Goal: Share content: Share content

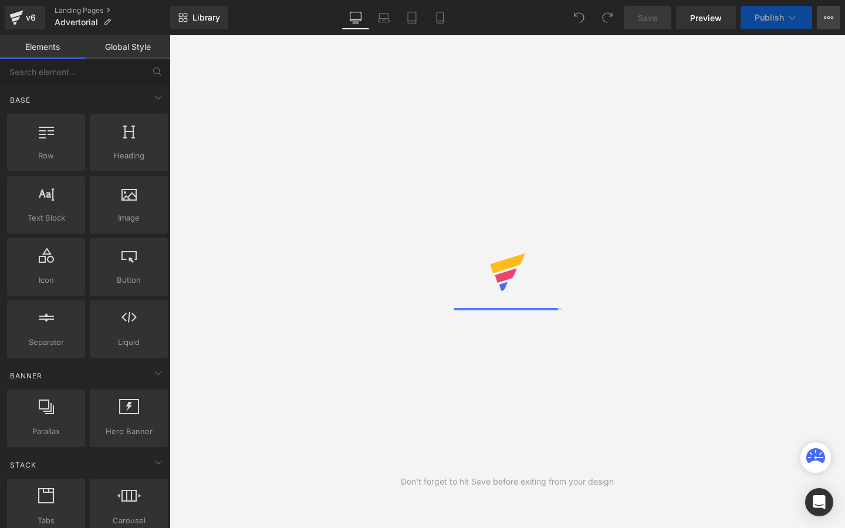
click at [826, 26] on button "View Live Page View with current Template Save Template to Library Schedule Pub…" at bounding box center [828, 17] width 23 height 23
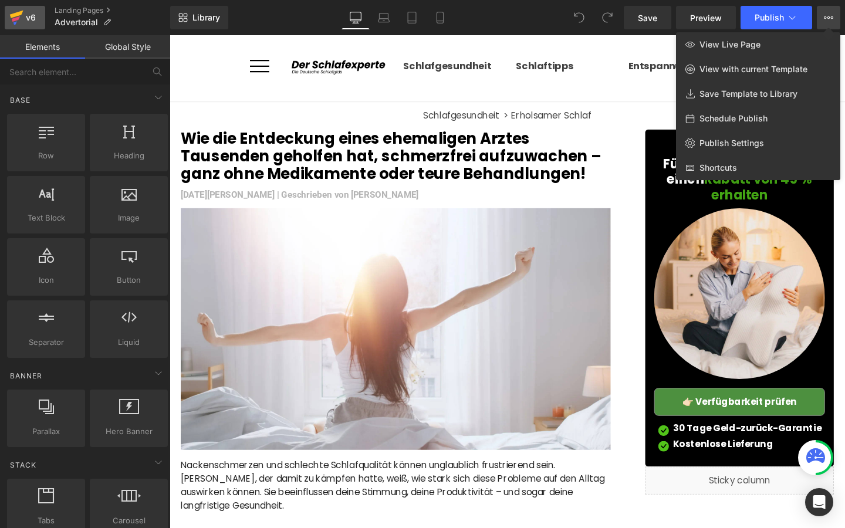
click at [20, 28] on icon at bounding box center [16, 17] width 14 height 29
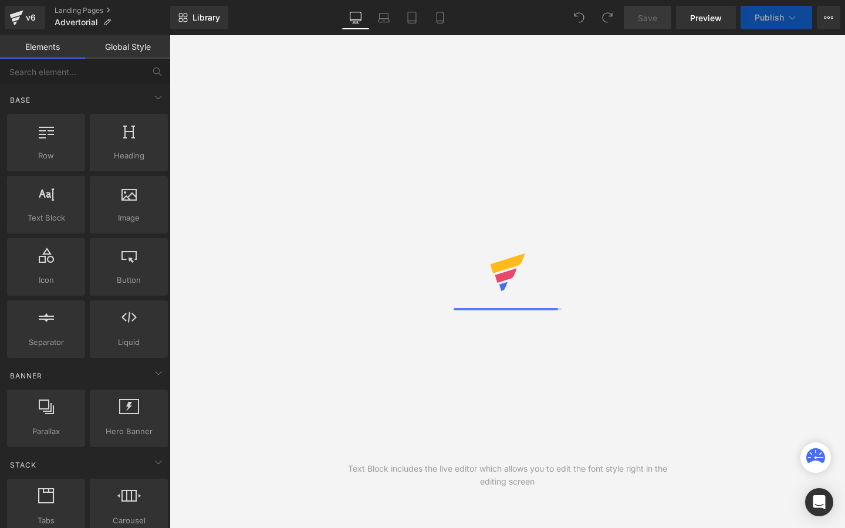
click at [825, 23] on button "View Live Page View with current Template Save Template to Library Schedule Pub…" at bounding box center [828, 17] width 23 height 23
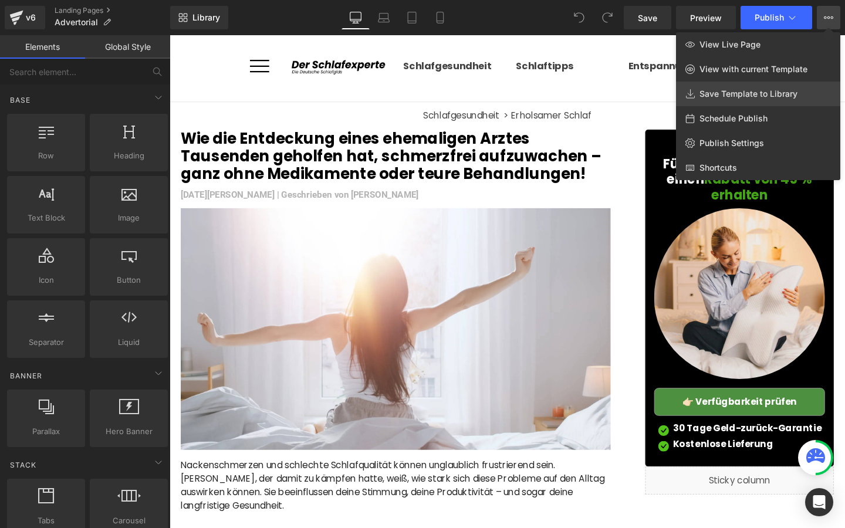
click at [751, 96] on span "Save Template to Library" at bounding box center [749, 94] width 98 height 11
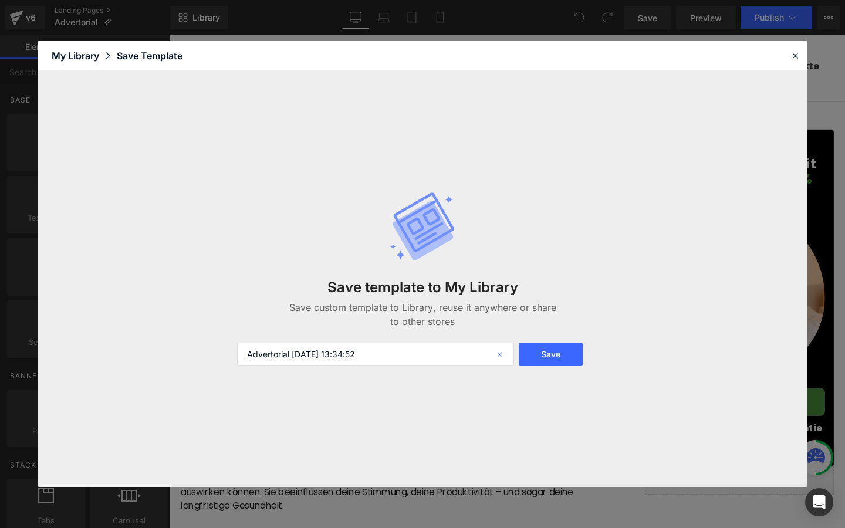
click at [499, 358] on icon at bounding box center [501, 354] width 26 height 23
type input "Advertorial 4 for FR"
click at [560, 346] on button "Save" at bounding box center [551, 354] width 64 height 23
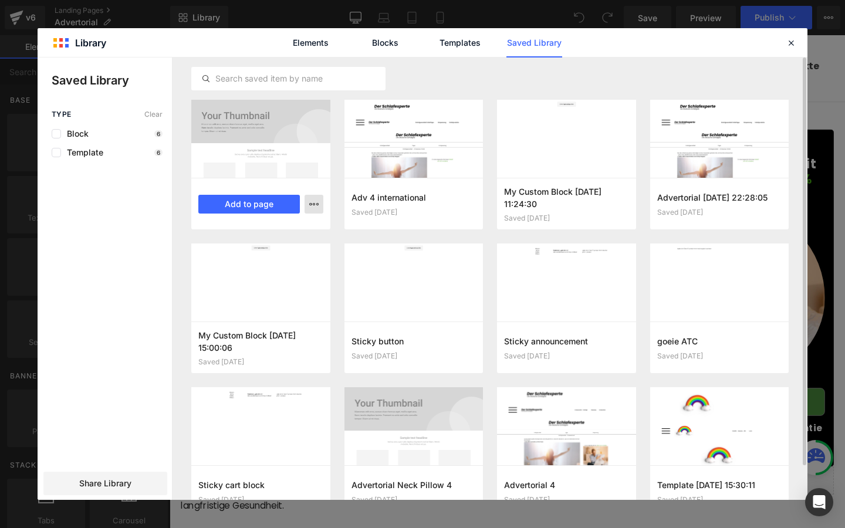
click at [319, 204] on button "button" at bounding box center [314, 204] width 19 height 19
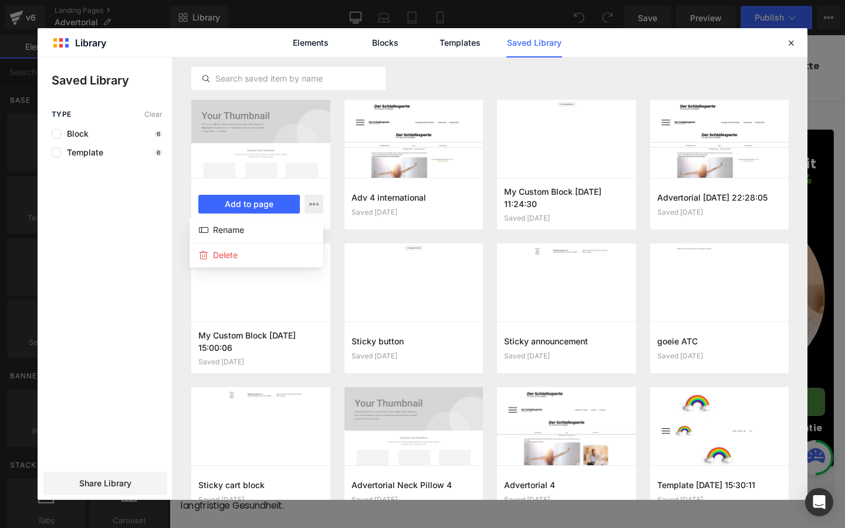
click at [174, 210] on div at bounding box center [423, 279] width 770 height 443
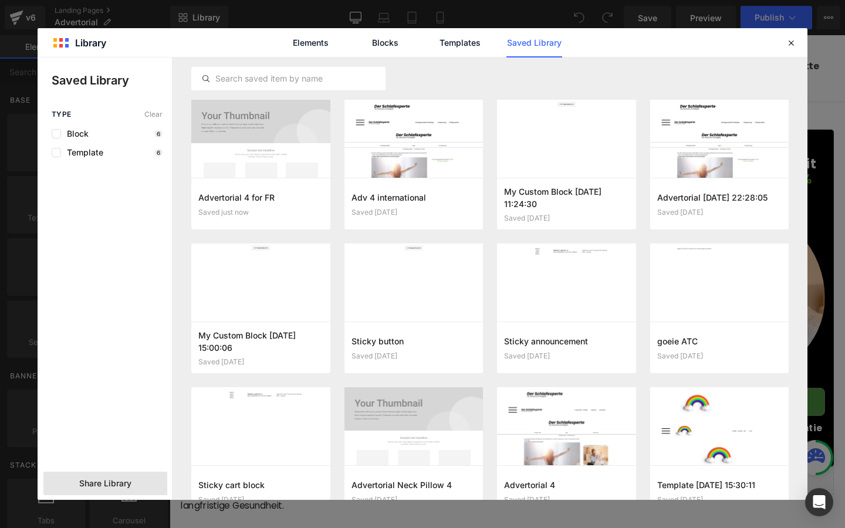
click at [109, 491] on div "Share Library" at bounding box center [105, 483] width 124 height 23
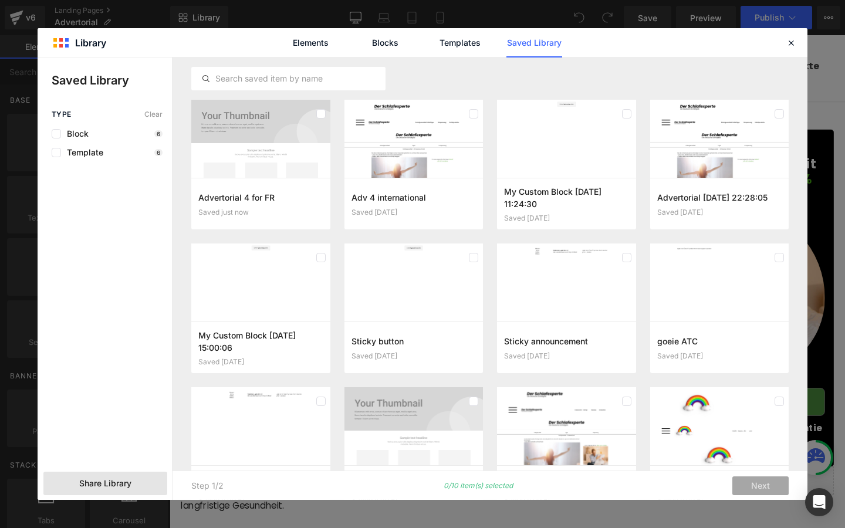
click at [100, 481] on span "Share Library" at bounding box center [105, 484] width 52 height 12
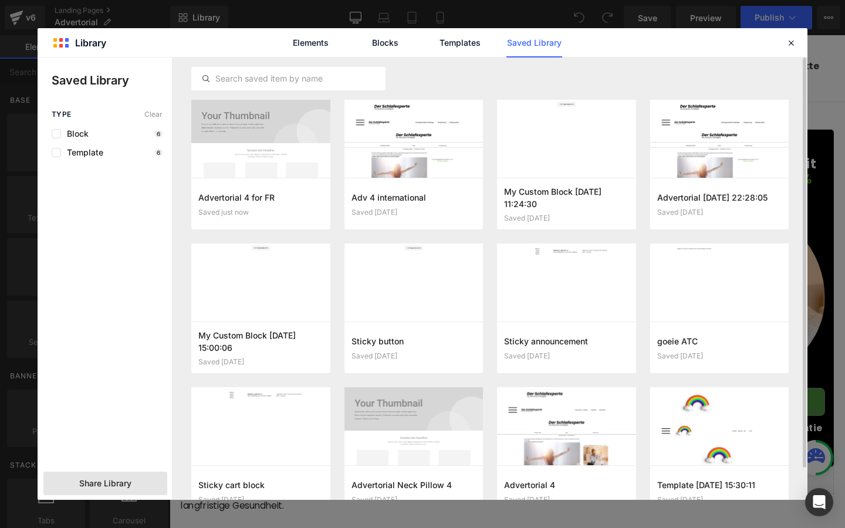
click at [133, 480] on div "Share Library" at bounding box center [105, 483] width 124 height 23
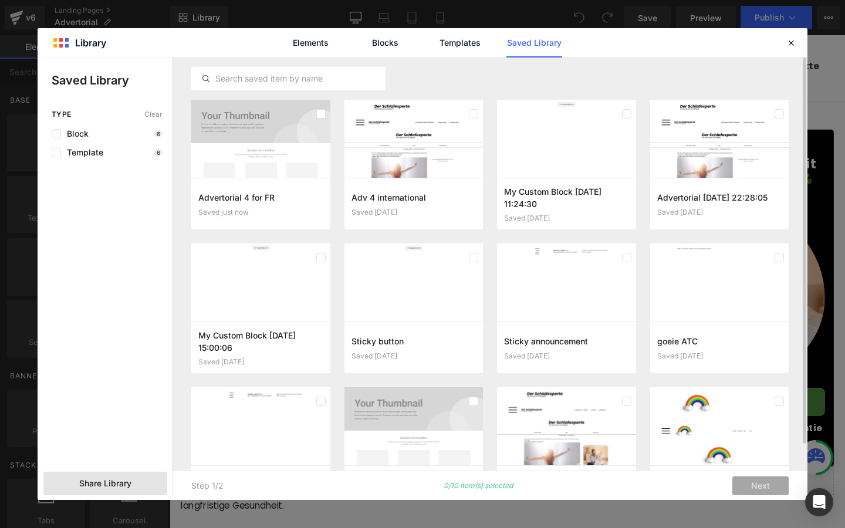
click at [133, 480] on div "Share Library" at bounding box center [105, 483] width 124 height 23
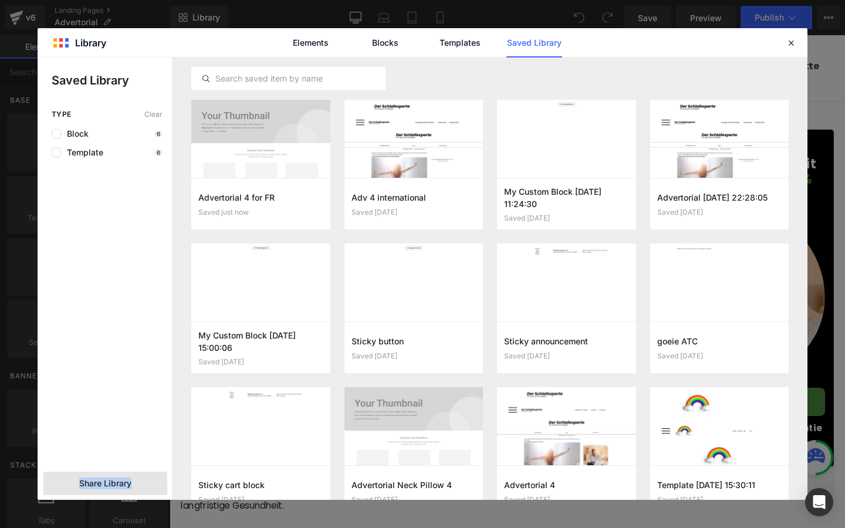
click at [133, 480] on div "Share Library" at bounding box center [105, 483] width 124 height 23
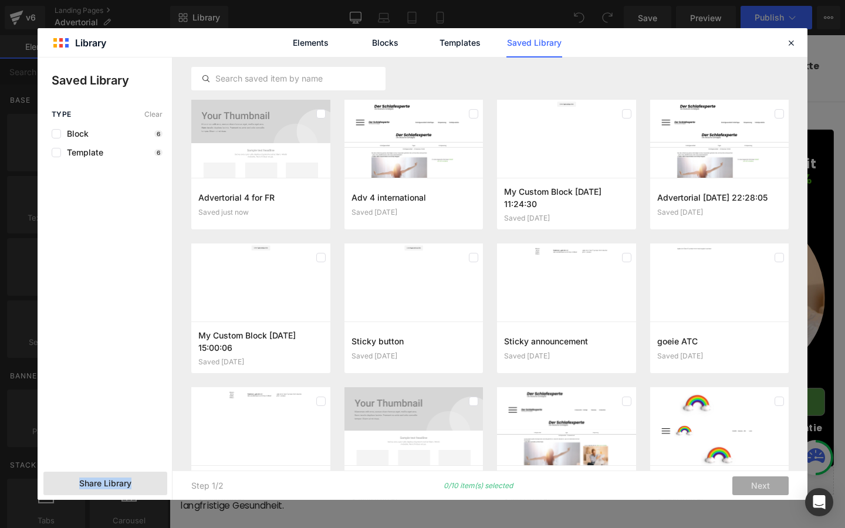
click at [133, 480] on div "Share Library" at bounding box center [105, 483] width 124 height 23
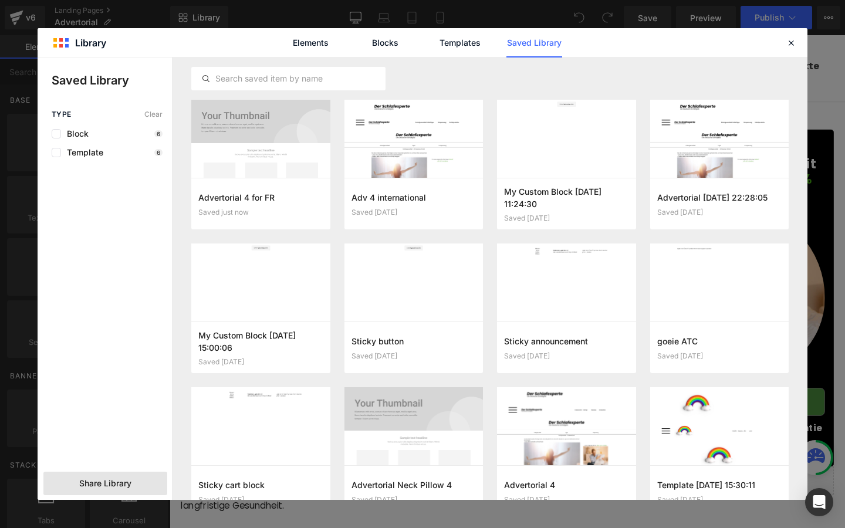
click at [133, 480] on div "Share Library" at bounding box center [105, 483] width 124 height 23
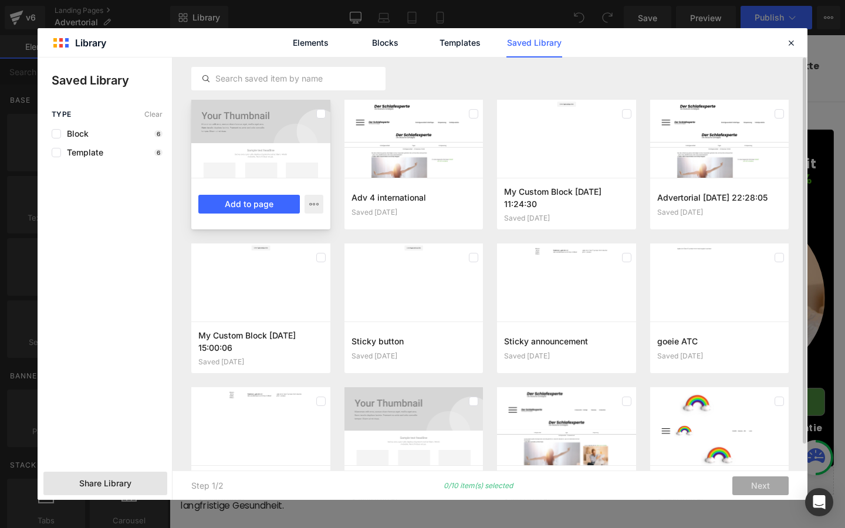
click at [318, 109] on div at bounding box center [320, 113] width 9 height 19
click at [343, 198] on div "Advertorial 4 for FR Saved just now Add to page Adv 4 international Saved [DATE…" at bounding box center [490, 315] width 598 height 431
click at [119, 483] on span "Share Library" at bounding box center [105, 484] width 52 height 12
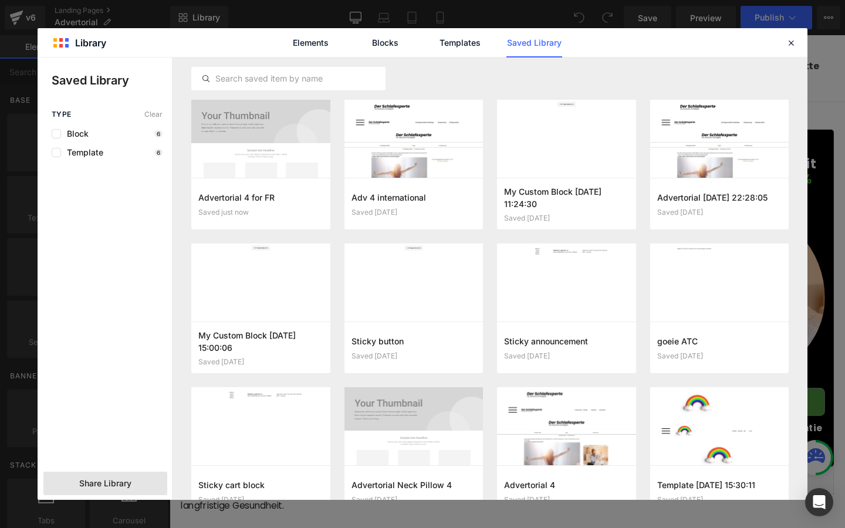
click at [146, 490] on div "Share Library" at bounding box center [105, 483] width 124 height 23
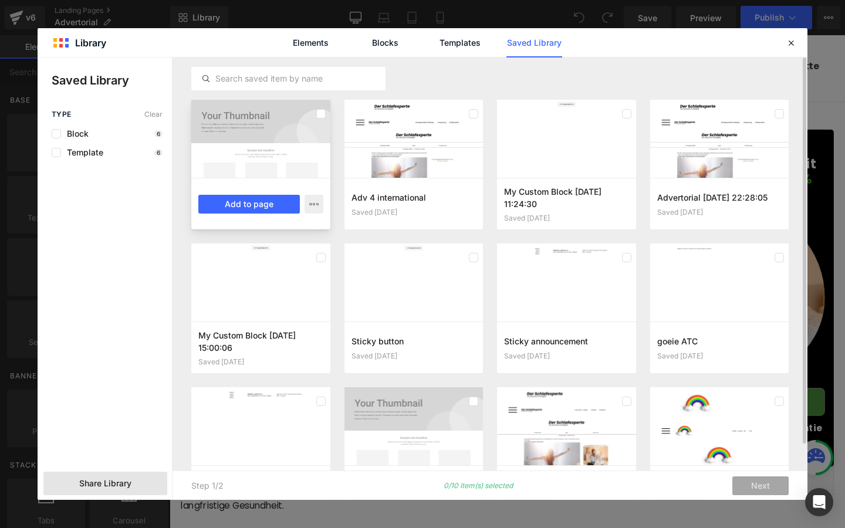
click at [321, 120] on div at bounding box center [320, 113] width 9 height 19
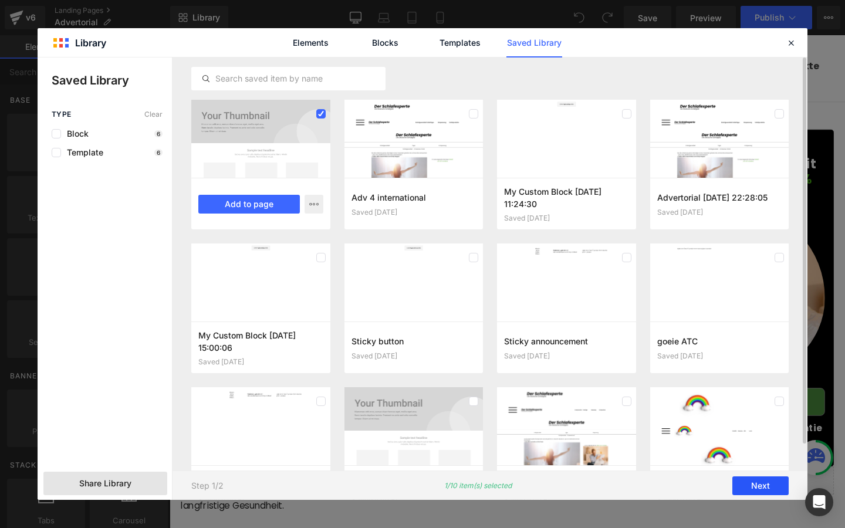
click at [749, 483] on button "Next" at bounding box center [761, 486] width 56 height 19
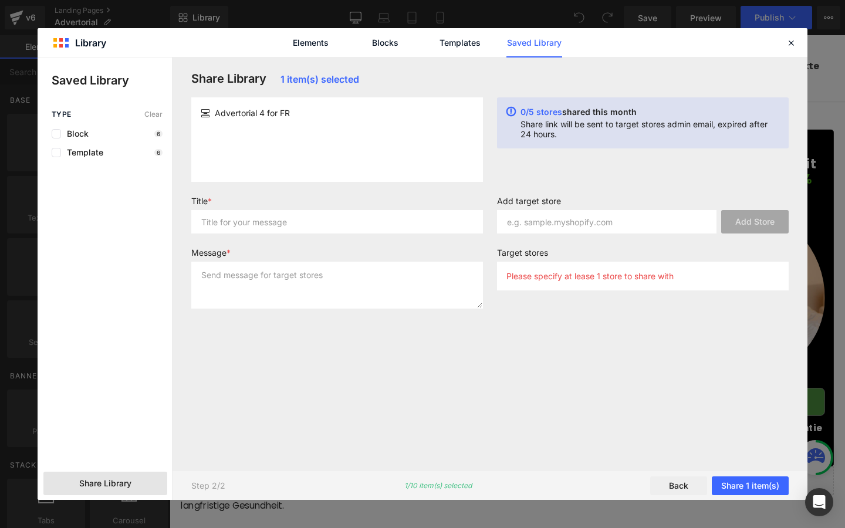
click at [338, 235] on div "Title *" at bounding box center [337, 219] width 306 height 47
click at [339, 230] on input "text" at bounding box center [337, 221] width 292 height 23
type input "ADV 4 FR"
click at [320, 281] on textarea at bounding box center [337, 285] width 292 height 47
paste textarea "ADV 4 FR"
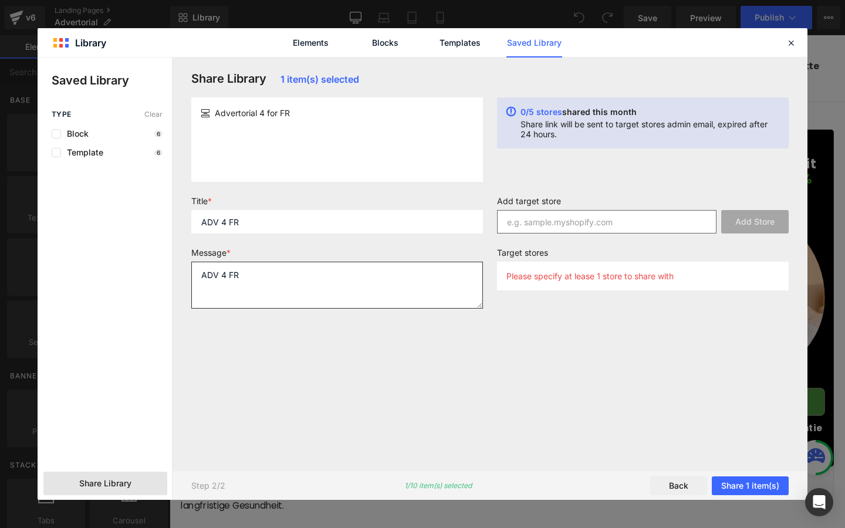
type textarea "ADV 4 FR"
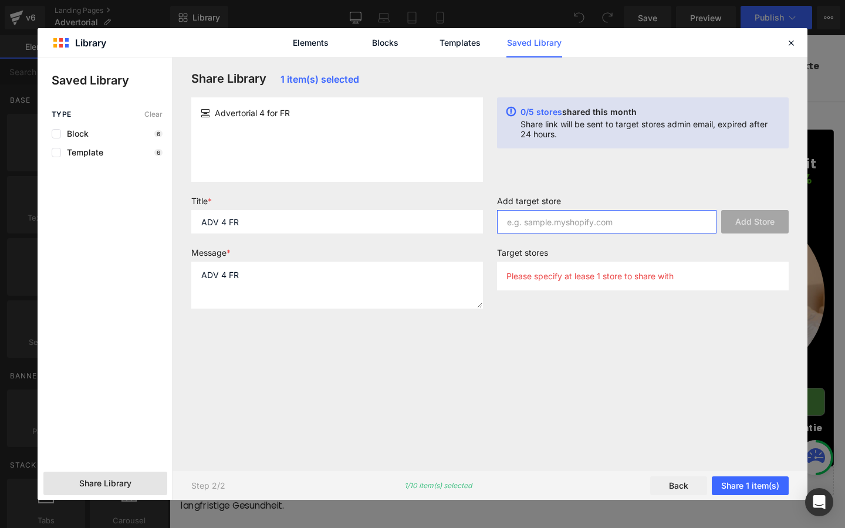
click at [587, 222] on input "text" at bounding box center [607, 221] width 220 height 23
paste input "[DOMAIN_NAME]"
type input "[DOMAIN_NAME]"
click at [769, 223] on button "Add Store" at bounding box center [755, 221] width 68 height 23
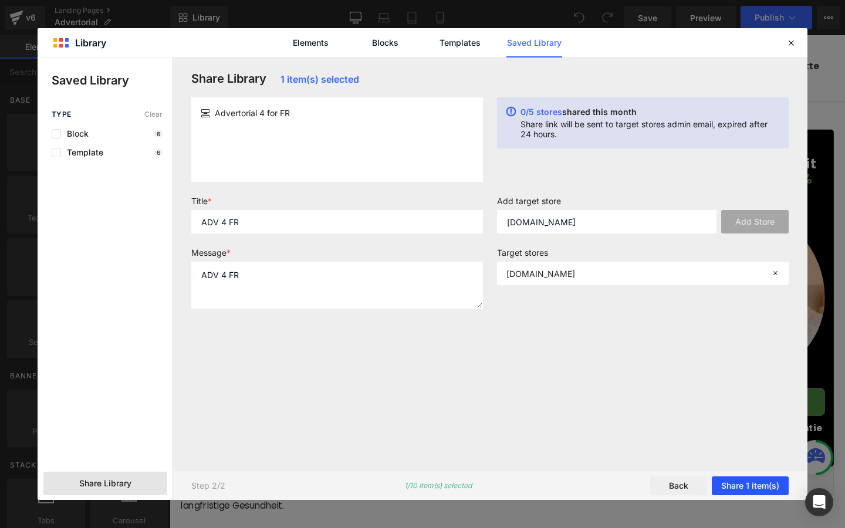
click at [726, 490] on button "Share 1 item(s)" at bounding box center [750, 486] width 77 height 19
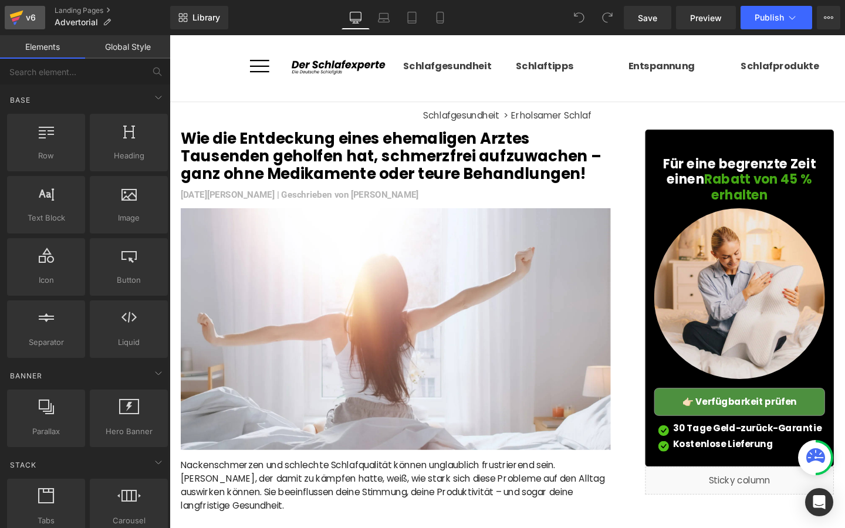
click at [33, 28] on link "v6" at bounding box center [25, 17] width 41 height 23
